Goal: Consume media (video, audio)

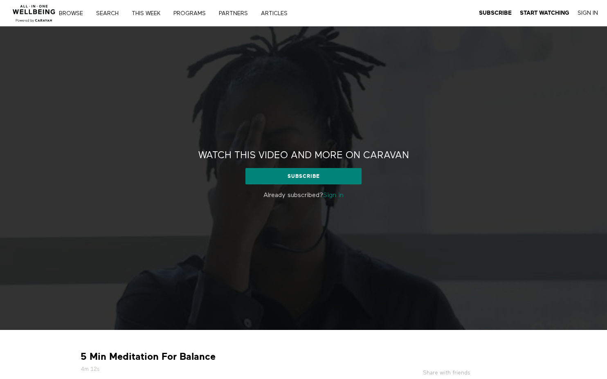
click at [231, 257] on div "Watch this video and more on CARAVAN Watch this video and more on CARAVAN Subsc…" at bounding box center [303, 178] width 607 height 303
click at [332, 195] on link "Sign in" at bounding box center [333, 195] width 20 height 7
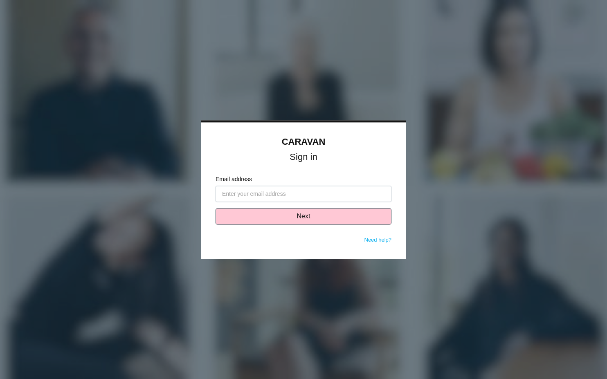
click at [297, 192] on input "Email address" at bounding box center [303, 194] width 176 height 16
click at [447, 110] on div at bounding box center [303, 189] width 607 height 379
